Goal: Transaction & Acquisition: Book appointment/travel/reservation

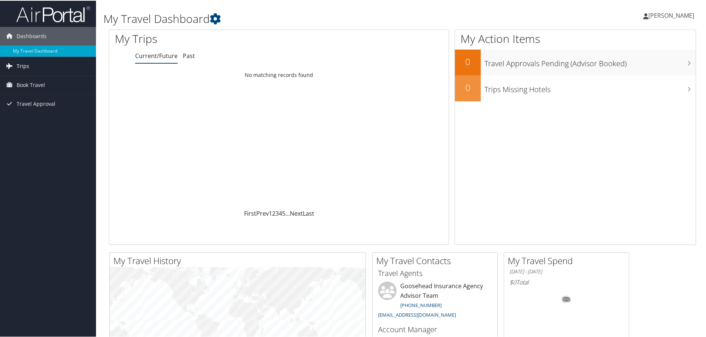
click at [52, 68] on link "Trips" at bounding box center [48, 65] width 96 height 18
click at [34, 112] on span "Book Travel" at bounding box center [31, 117] width 28 height 18
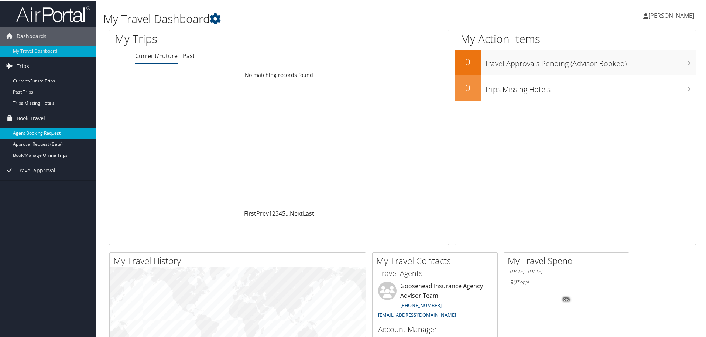
click at [58, 131] on link "Agent Booking Request" at bounding box center [48, 132] width 96 height 11
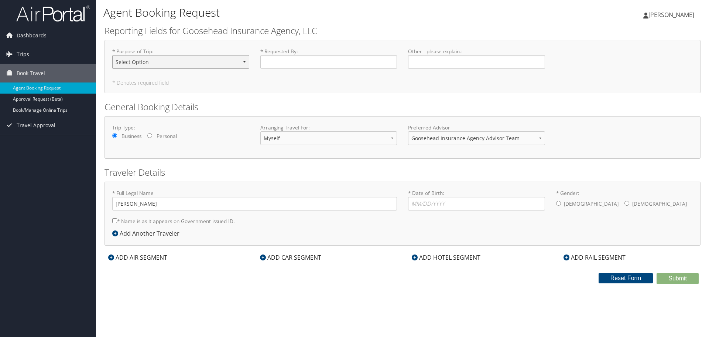
click at [130, 58] on select "Select Option Agency Site Visit - Support Campus Recruiting Visit Carrier Partn…" at bounding box center [180, 62] width 137 height 14
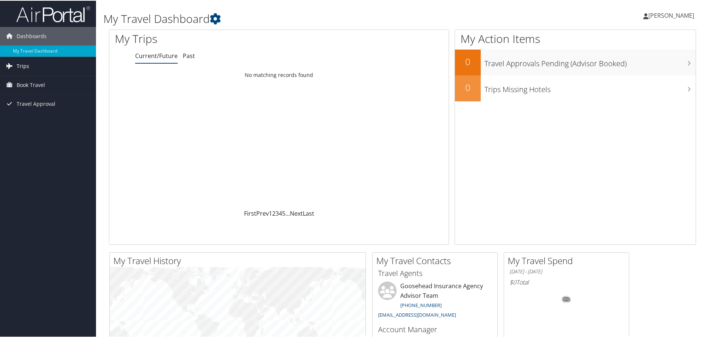
click at [31, 61] on link "Trips" at bounding box center [48, 65] width 96 height 18
click at [23, 64] on span "Trips" at bounding box center [23, 65] width 13 height 18
click at [31, 86] on span "Book Travel" at bounding box center [31, 84] width 28 height 18
click at [0, 100] on link "Agent Booking Request" at bounding box center [48, 98] width 96 height 11
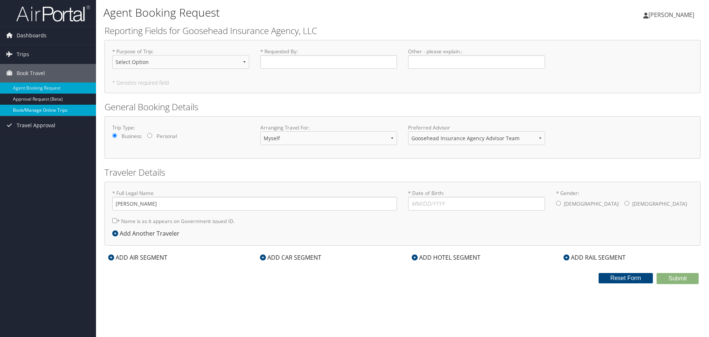
click at [55, 111] on link "Book/Manage Online Trips" at bounding box center [48, 110] width 96 height 11
click at [220, 104] on h2 "General Booking Details" at bounding box center [403, 106] width 596 height 13
click at [32, 57] on link "Trips" at bounding box center [48, 54] width 96 height 18
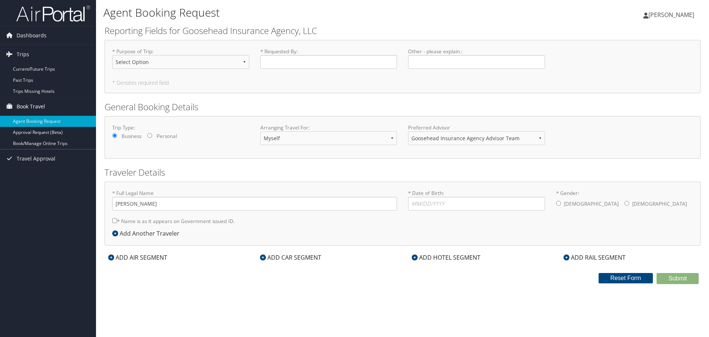
click at [32, 107] on span "Book Travel" at bounding box center [31, 106] width 28 height 18
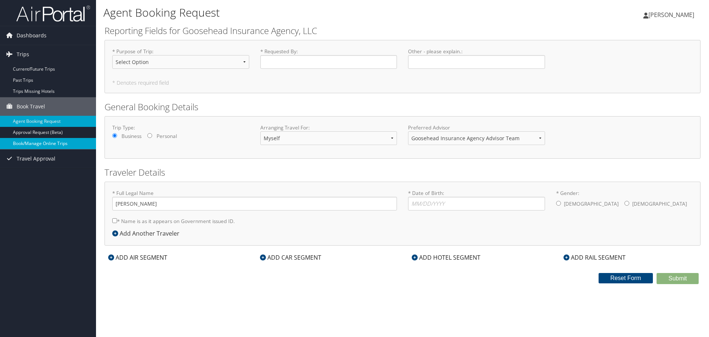
click at [30, 144] on link "Book/Manage Online Trips" at bounding box center [48, 143] width 96 height 11
